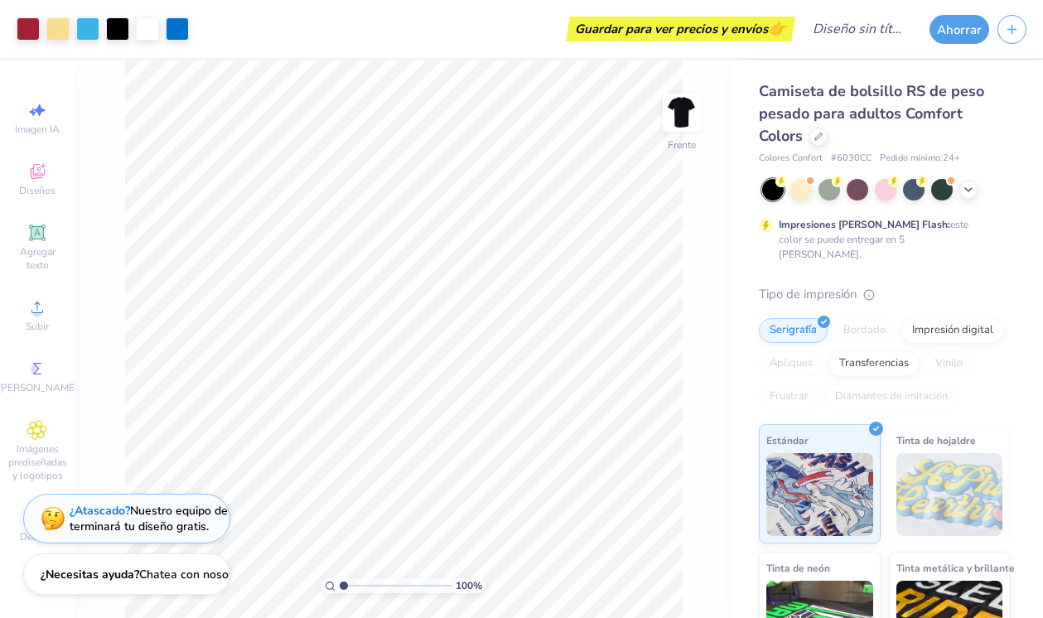
click at [360, 584] on input "range" at bounding box center [396, 585] width 112 height 15
type input "7.88"
click at [420, 587] on input "range" at bounding box center [396, 585] width 112 height 15
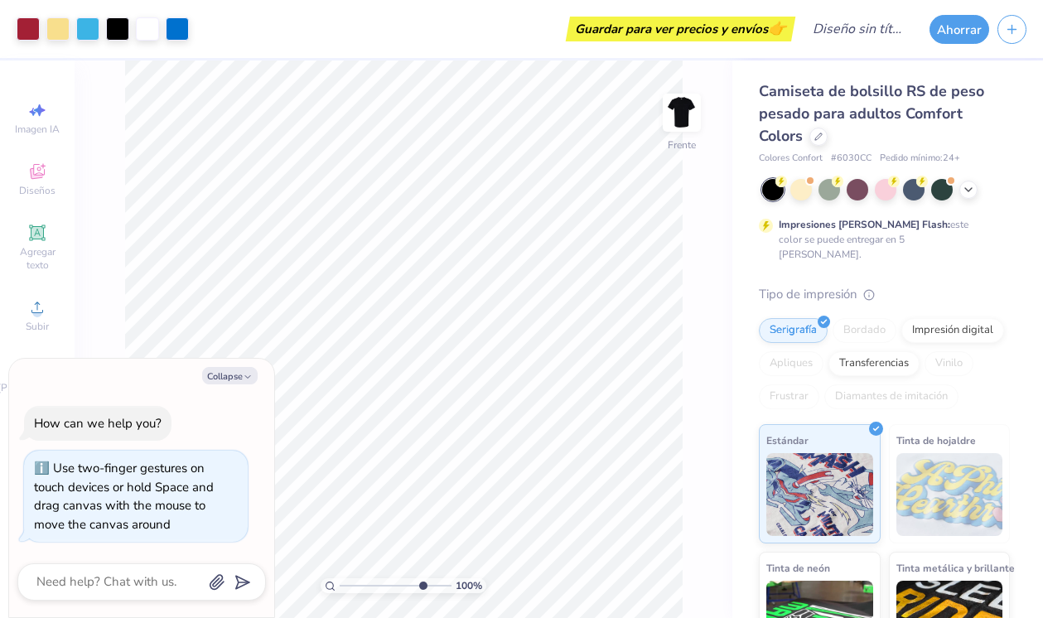
type textarea "x"
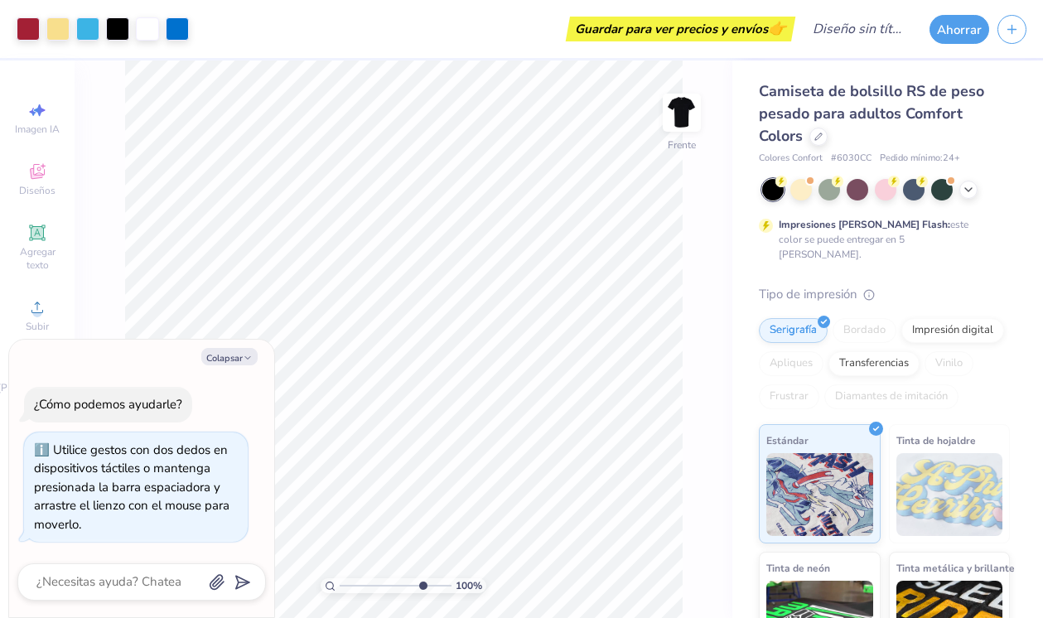
drag, startPoint x: 418, startPoint y: 586, endPoint x: 379, endPoint y: 584, distance: 39.0
click at [378, 586] on input "range" at bounding box center [396, 585] width 112 height 15
drag, startPoint x: 379, startPoint y: 584, endPoint x: 357, endPoint y: 584, distance: 22.4
click at [353, 583] on input "range" at bounding box center [396, 585] width 112 height 15
drag, startPoint x: 357, startPoint y: 584, endPoint x: 141, endPoint y: 355, distance: 314.7
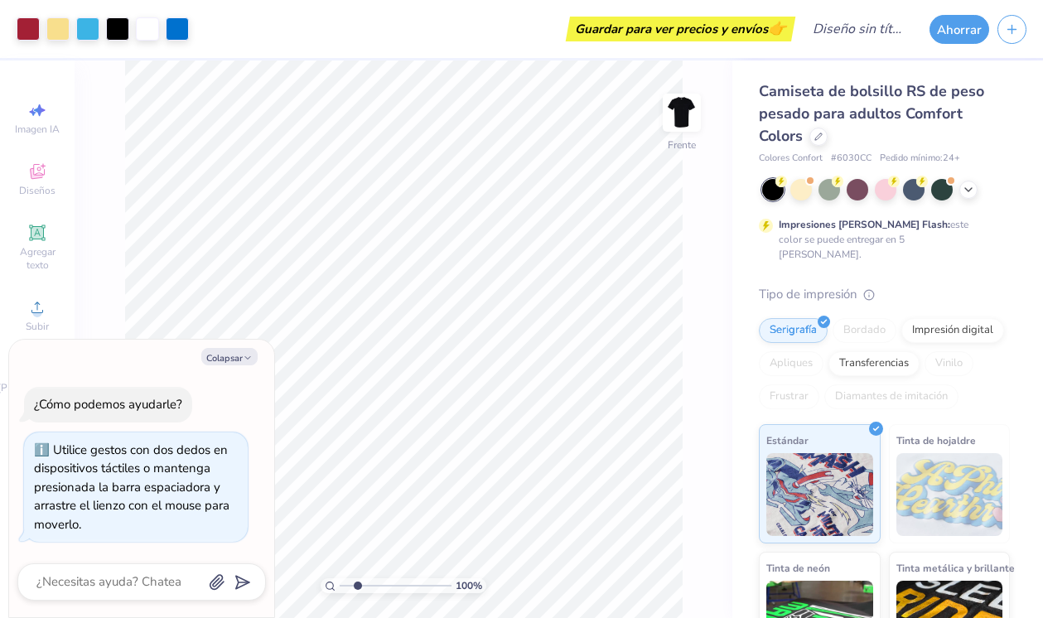
type input "1.9"
click at [354, 585] on input "range" at bounding box center [396, 585] width 112 height 15
click at [238, 358] on font "Colapsar" at bounding box center [224, 358] width 36 height 12
click at [249, 374] on div "¿Cómo podemos ayudarle? Utilice gestos con dos dedos en dispositivos táctiles o…" at bounding box center [141, 464] width 249 height 181
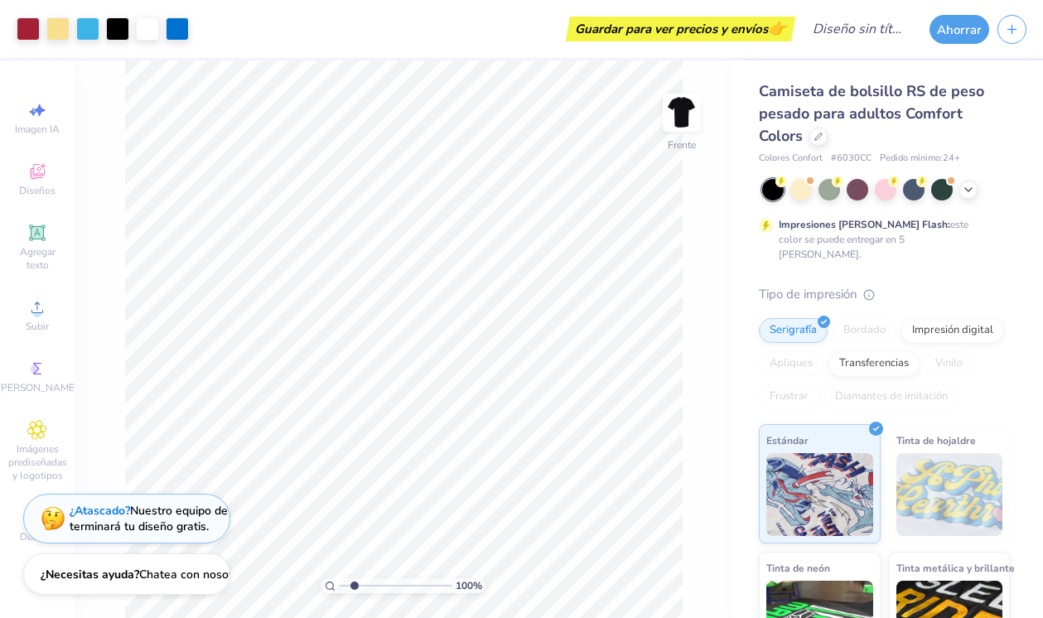
type textarea "x"
click at [151, 30] on div at bounding box center [147, 27] width 23 height 23
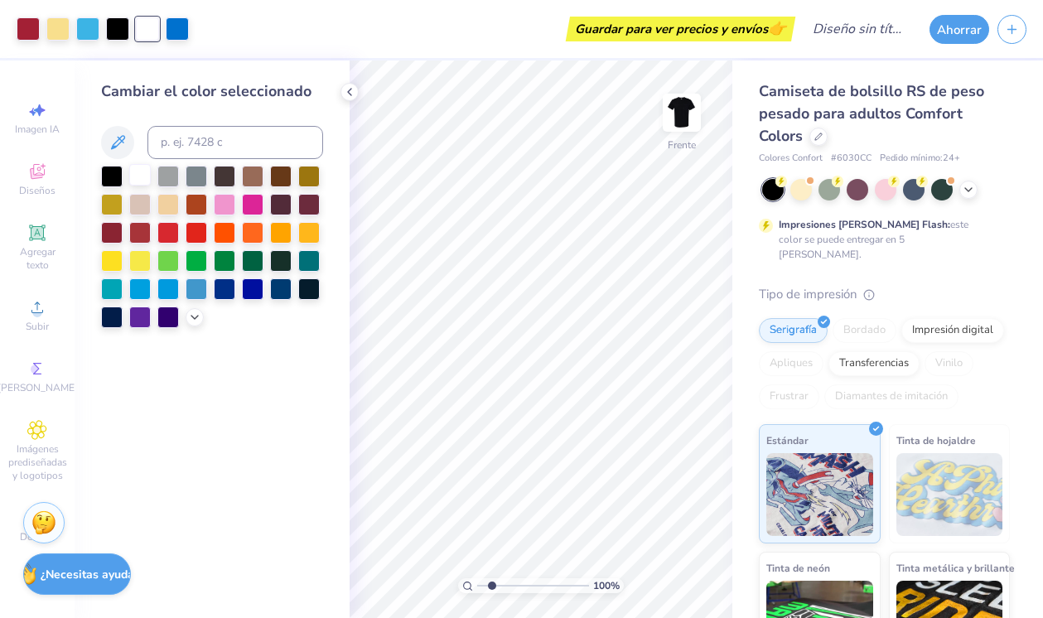
click at [138, 172] on div at bounding box center [140, 175] width 22 height 22
click at [683, 118] on img at bounding box center [682, 113] width 66 height 66
click at [136, 176] on div at bounding box center [140, 177] width 22 height 22
click at [430, 205] on div "Art colors Guardar para ver precios y envíos 👉 Título del diseño Ahorrar Imagen…" at bounding box center [521, 309] width 1043 height 618
click at [140, 175] on div at bounding box center [140, 175] width 22 height 22
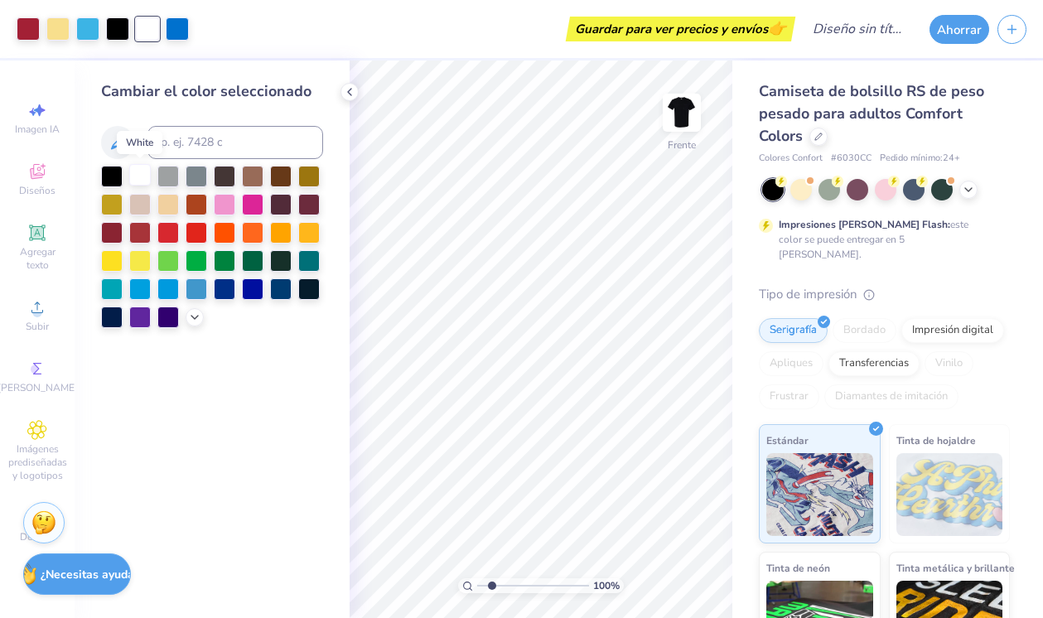
click at [140, 175] on div at bounding box center [140, 175] width 22 height 22
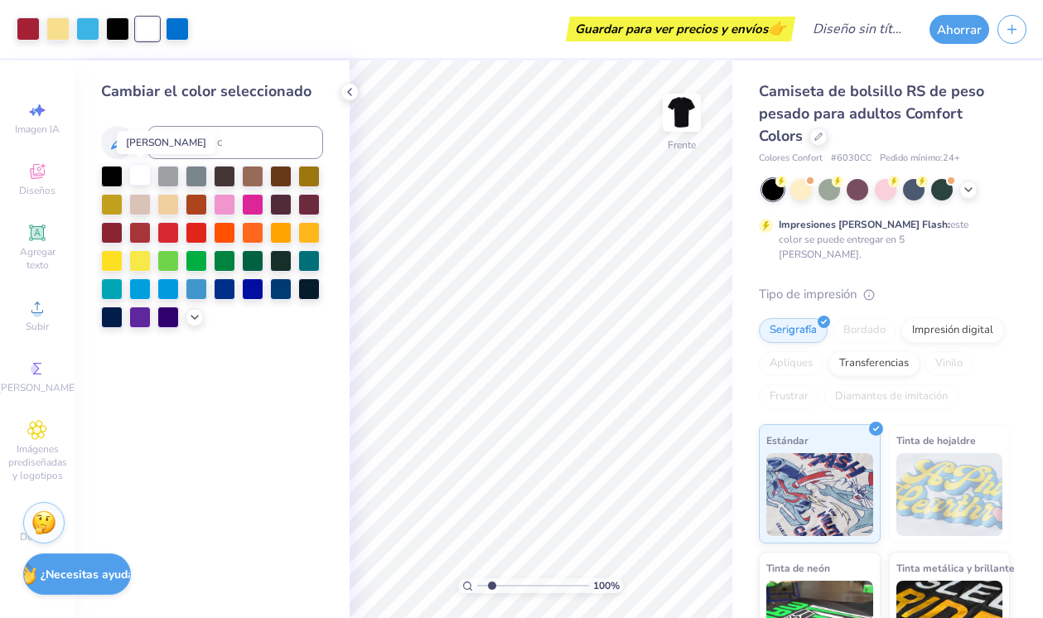
click at [140, 175] on div at bounding box center [140, 175] width 22 height 22
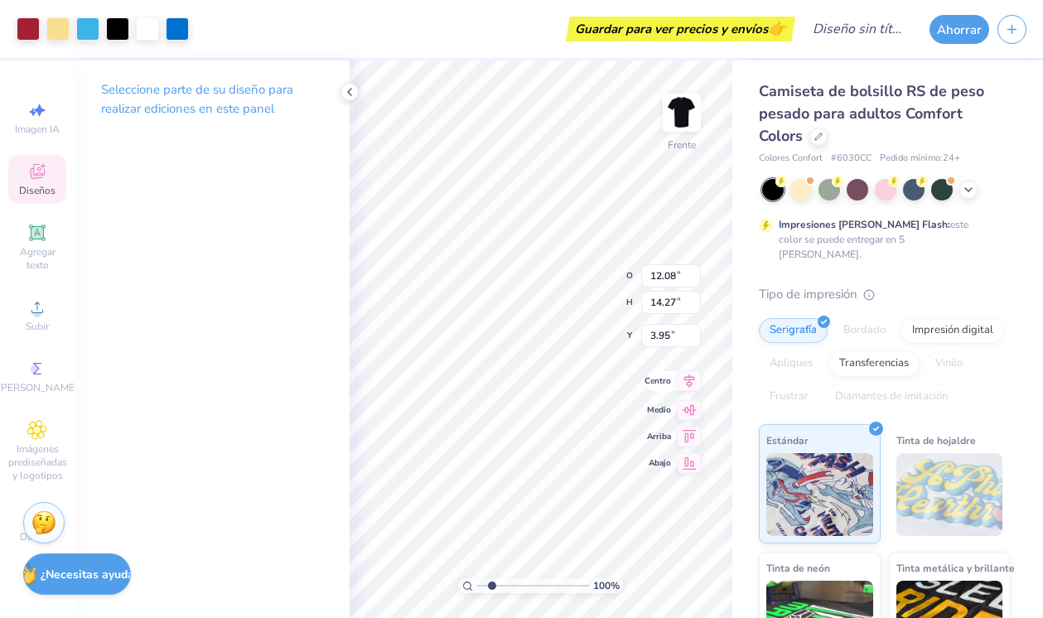
click at [691, 388] on icon at bounding box center [689, 381] width 23 height 20
type input "7.11"
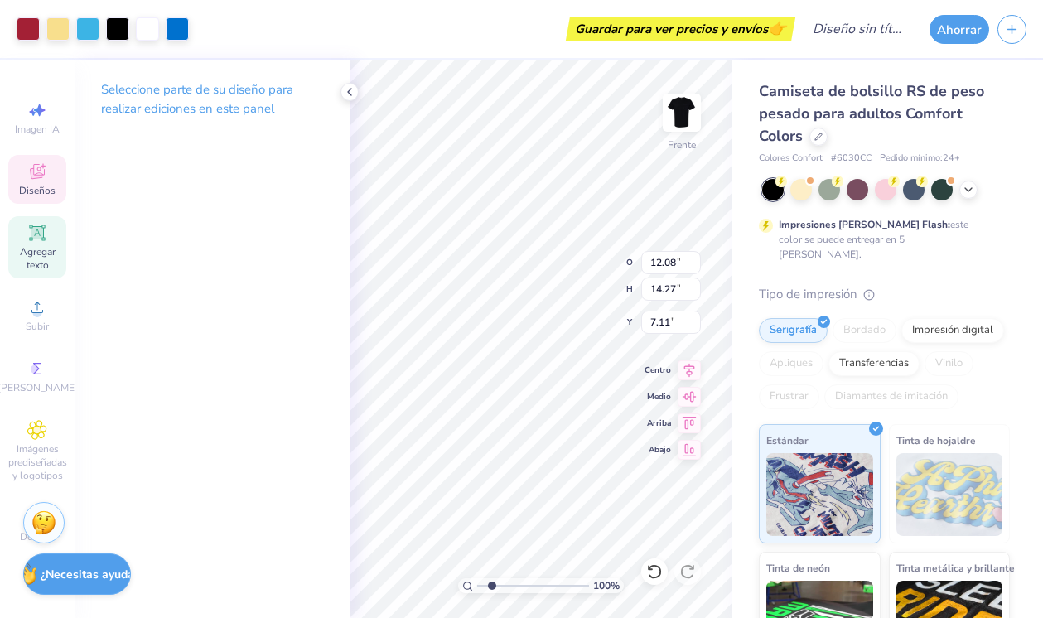
click at [38, 234] on icon at bounding box center [37, 232] width 12 height 12
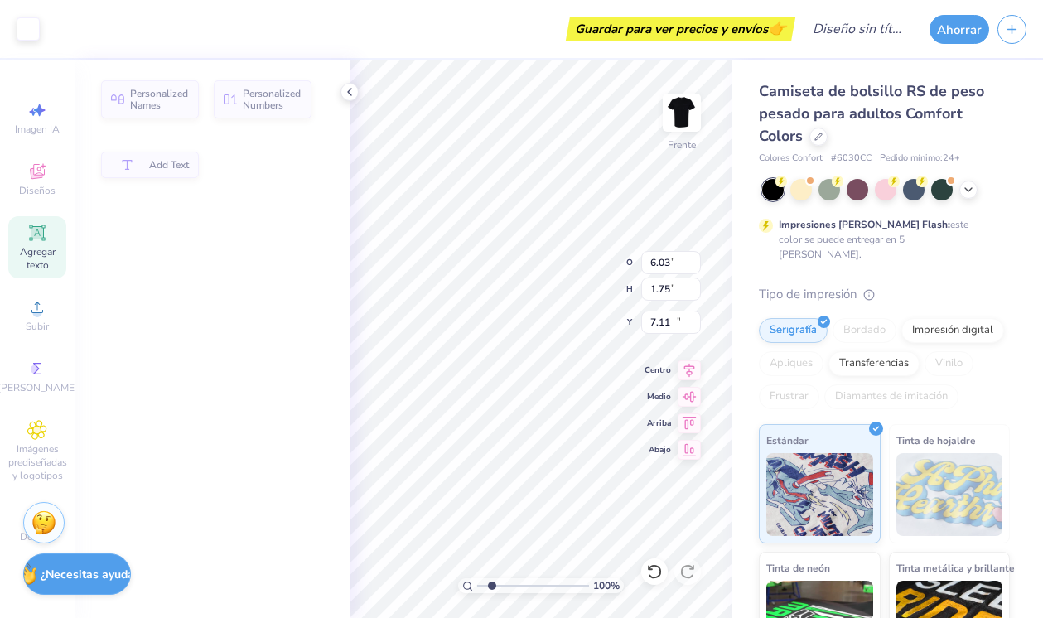
type input "6.03"
type input "1.75"
type input "13.38"
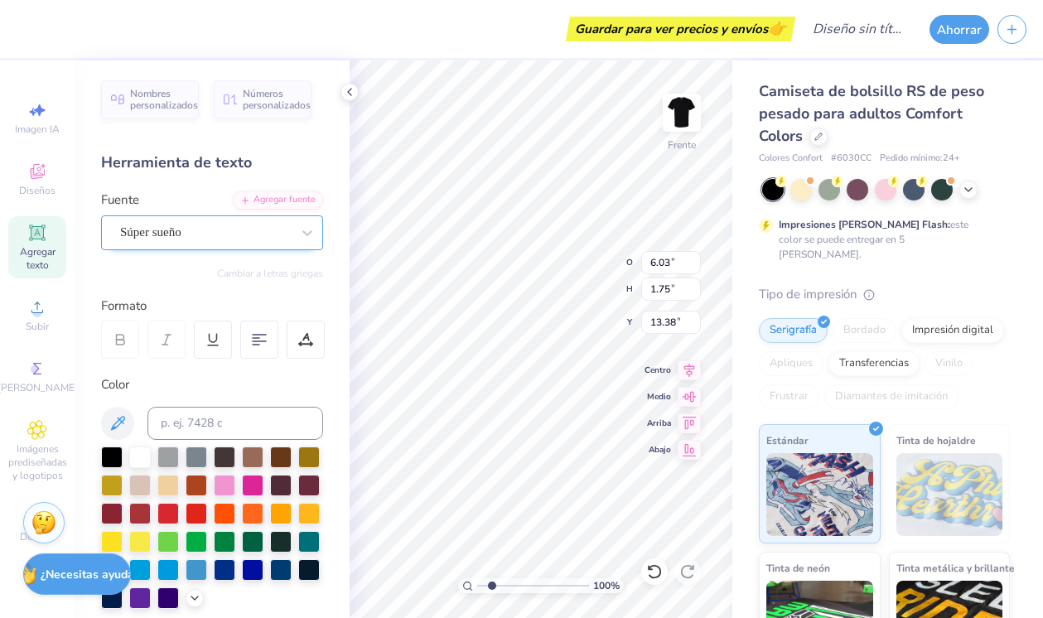
click at [234, 237] on div "Súper sueño" at bounding box center [205, 233] width 174 height 26
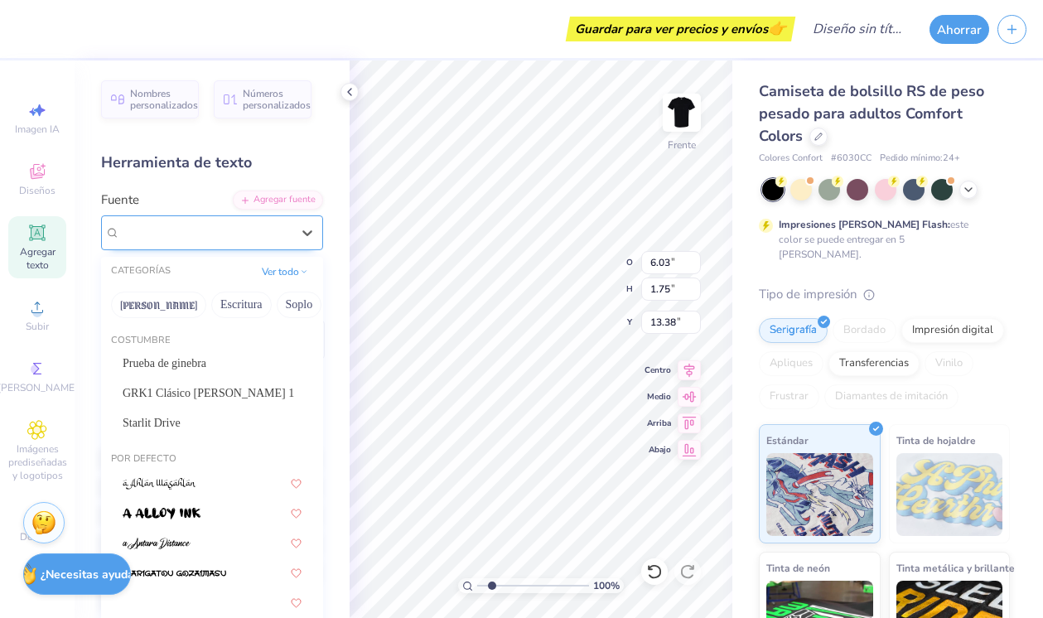
type input "p"
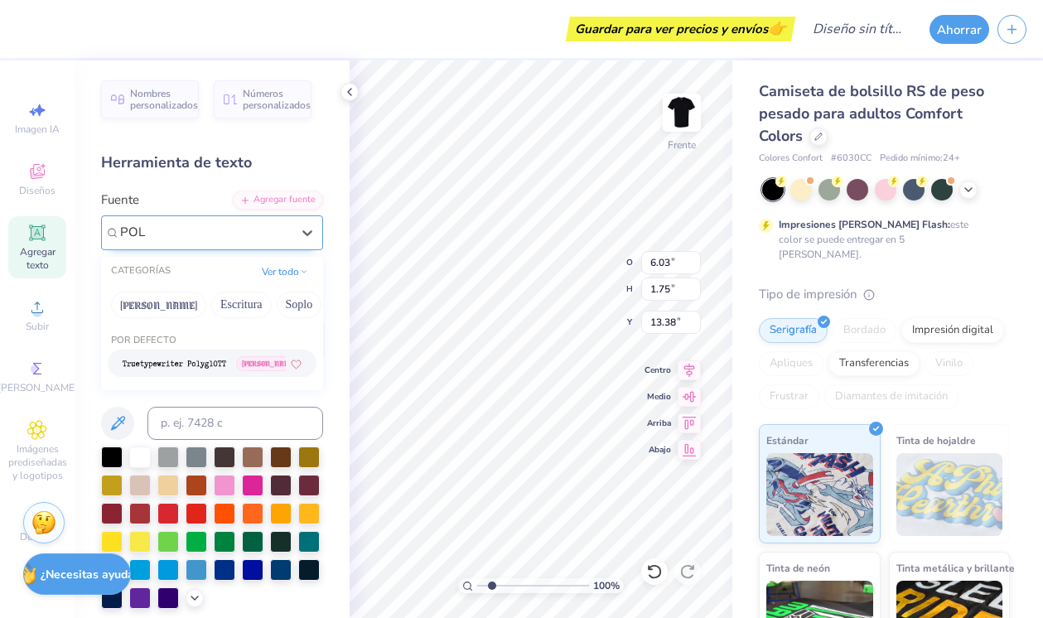
type input "POLO"
click at [286, 305] on font "Soplo" at bounding box center [299, 304] width 27 height 12
click at [181, 229] on div at bounding box center [205, 233] width 174 height 26
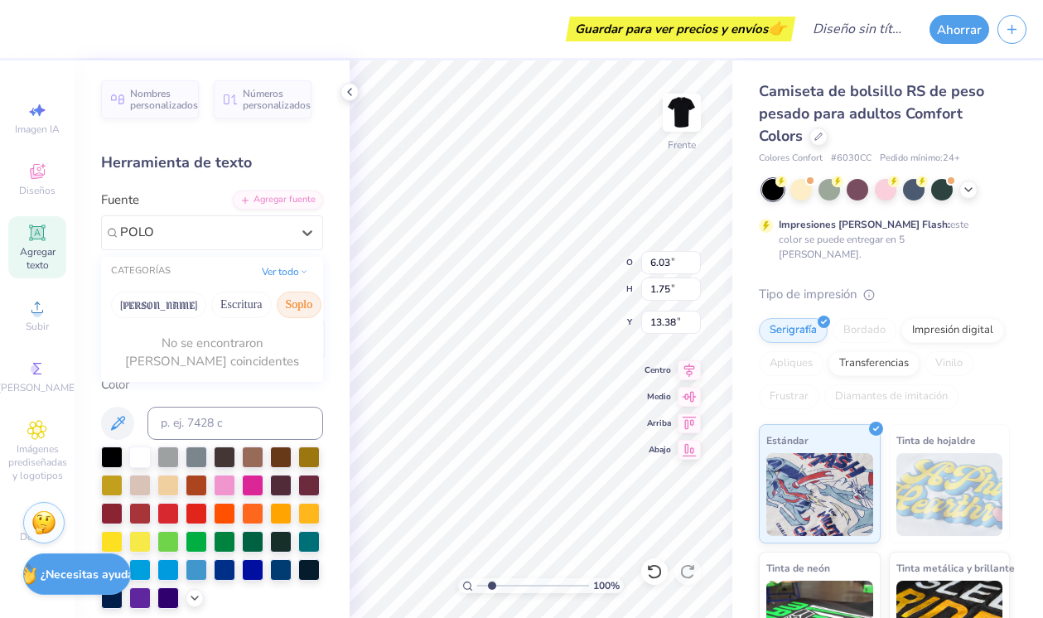
type input "POLO"
